Goal: Use online tool/utility: Utilize a website feature to perform a specific function

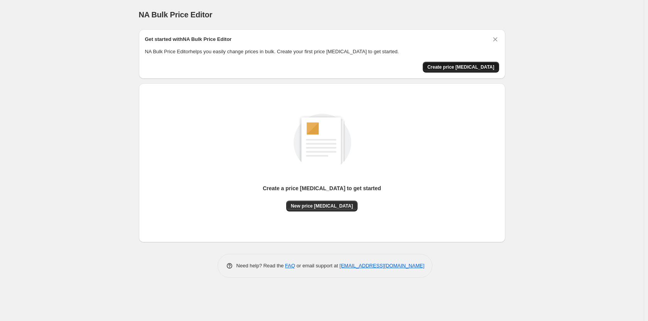
click at [466, 63] on button "Create price [MEDICAL_DATA]" at bounding box center [460, 67] width 76 height 11
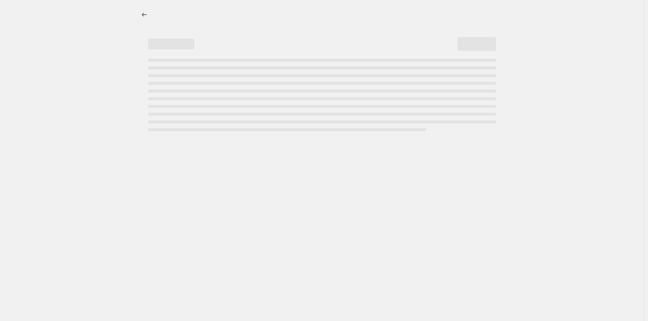
select select "percentage"
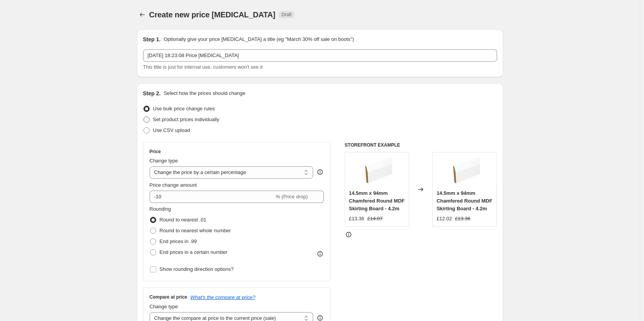
click at [212, 120] on span "Set product prices individually" at bounding box center [186, 119] width 66 height 6
click at [144, 117] on input "Set product prices individually" at bounding box center [143, 116] width 0 height 0
radio input "true"
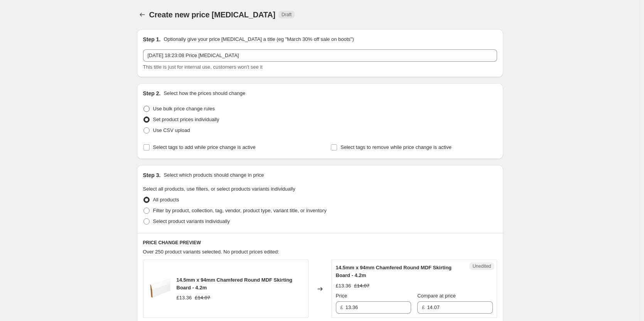
click at [207, 109] on span "Use bulk price change rules" at bounding box center [184, 109] width 62 height 6
click at [144, 106] on input "Use bulk price change rules" at bounding box center [143, 106] width 0 height 0
radio input "true"
select select "percentage"
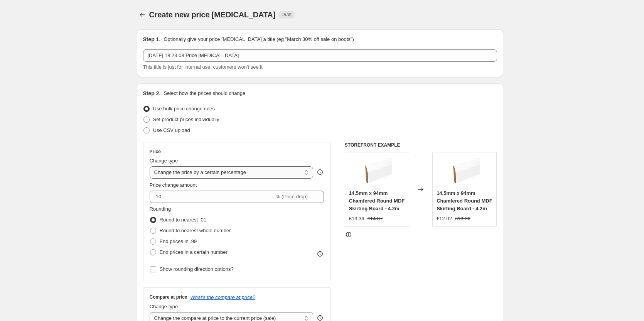
click at [268, 170] on select "Change the price to a certain amount Change the price by a certain amount Chang…" at bounding box center [232, 172] width 164 height 12
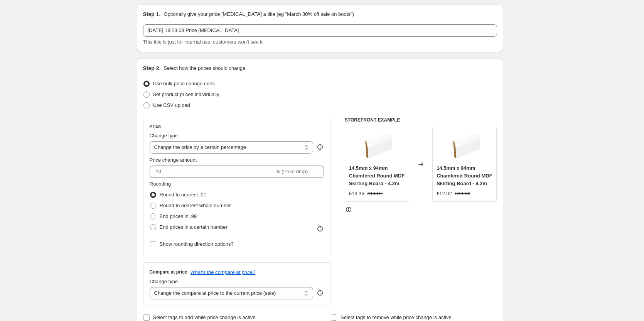
scroll to position [39, 0]
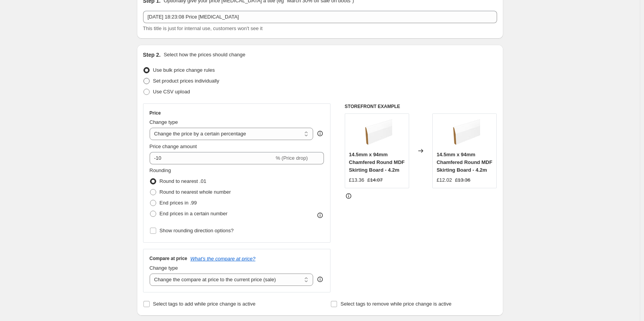
click at [170, 82] on span "Set product prices individually" at bounding box center [186, 81] width 66 height 6
click at [144, 78] on input "Set product prices individually" at bounding box center [143, 78] width 0 height 0
radio input "true"
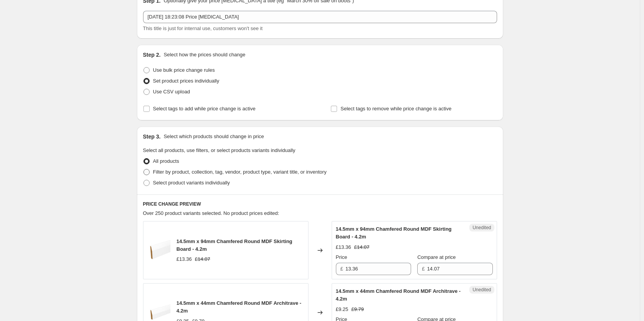
click at [221, 173] on span "Filter by product, collection, tag, vendor, product type, variant title, or inv…" at bounding box center [239, 172] width 173 height 6
click at [144, 169] on input "Filter by product, collection, tag, vendor, product type, variant title, or inv…" at bounding box center [143, 169] width 0 height 0
radio input "true"
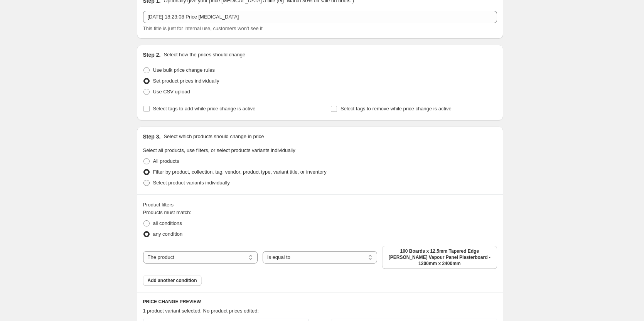
click at [223, 185] on span "Select product variants individually" at bounding box center [191, 183] width 77 height 6
click at [144, 180] on input "Select product variants individually" at bounding box center [143, 180] width 0 height 0
radio input "true"
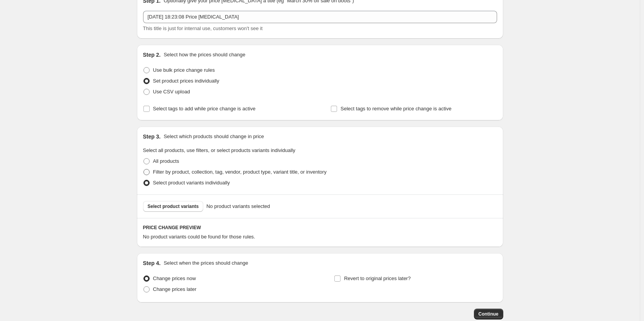
click at [228, 173] on span "Filter by product, collection, tag, vendor, product type, variant title, or inv…" at bounding box center [239, 172] width 173 height 6
click at [144, 169] on input "Filter by product, collection, tag, vendor, product type, variant title, or inv…" at bounding box center [143, 169] width 0 height 0
radio input "true"
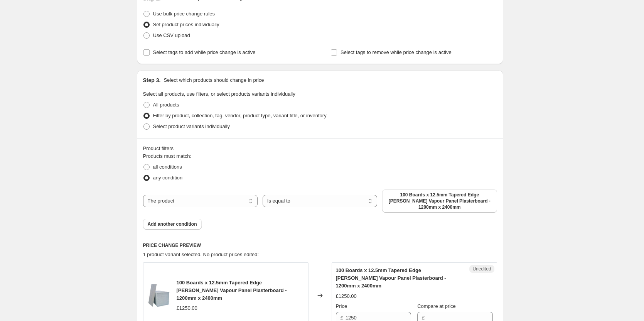
scroll to position [116, 0]
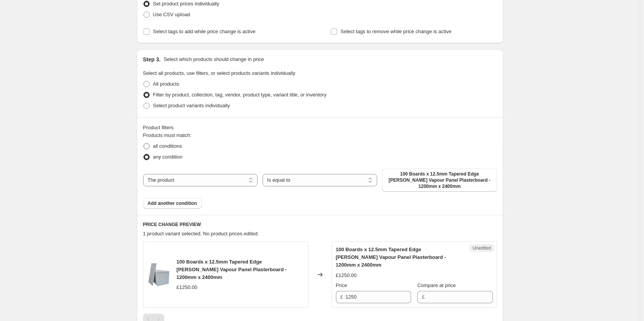
click at [173, 146] on span "all conditions" at bounding box center [167, 146] width 29 height 6
click at [144, 143] on input "all conditions" at bounding box center [143, 143] width 0 height 0
radio input "true"
click at [173, 157] on span "any condition" at bounding box center [168, 157] width 30 height 6
click at [144, 154] on input "any condition" at bounding box center [143, 154] width 0 height 0
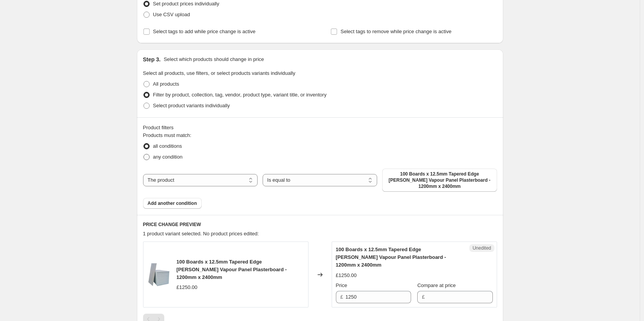
radio input "true"
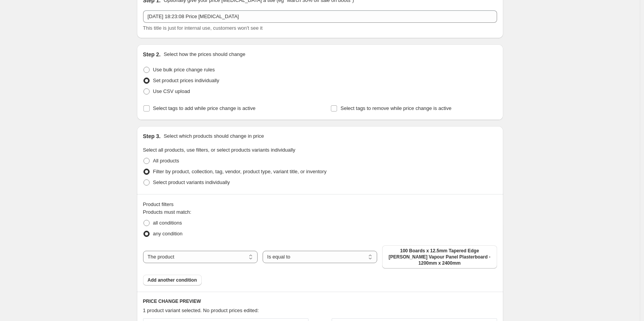
scroll to position [39, 0]
click at [199, 70] on span "Use bulk price change rules" at bounding box center [184, 70] width 62 height 6
click at [144, 67] on input "Use bulk price change rules" at bounding box center [143, 67] width 0 height 0
radio input "true"
select select "percentage"
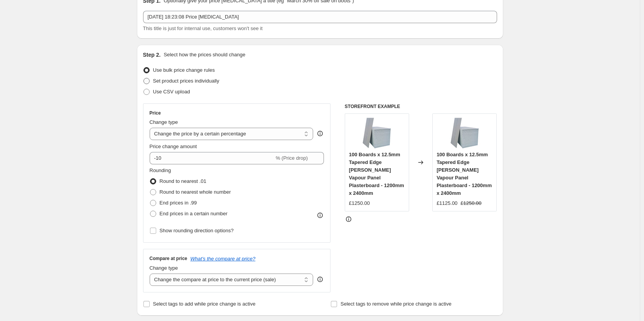
click at [202, 80] on span "Set product prices individually" at bounding box center [186, 81] width 66 height 6
click at [144, 78] on input "Set product prices individually" at bounding box center [143, 78] width 0 height 0
radio input "true"
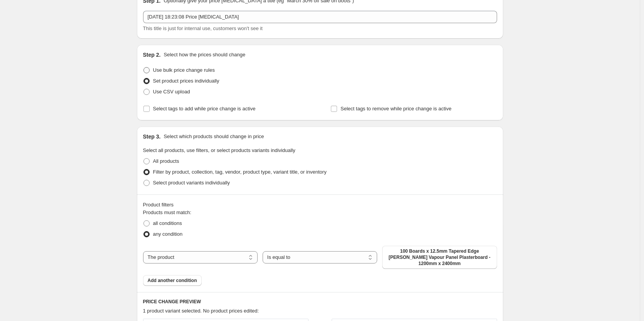
click at [210, 71] on span "Use bulk price change rules" at bounding box center [184, 70] width 62 height 6
click at [144, 67] on input "Use bulk price change rules" at bounding box center [143, 67] width 0 height 0
radio input "true"
select select "percentage"
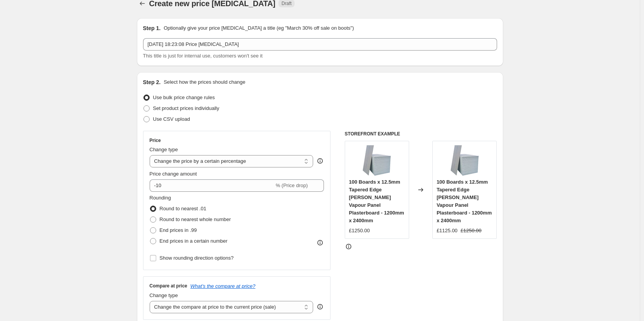
scroll to position [0, 0]
